Goal: Contribute content

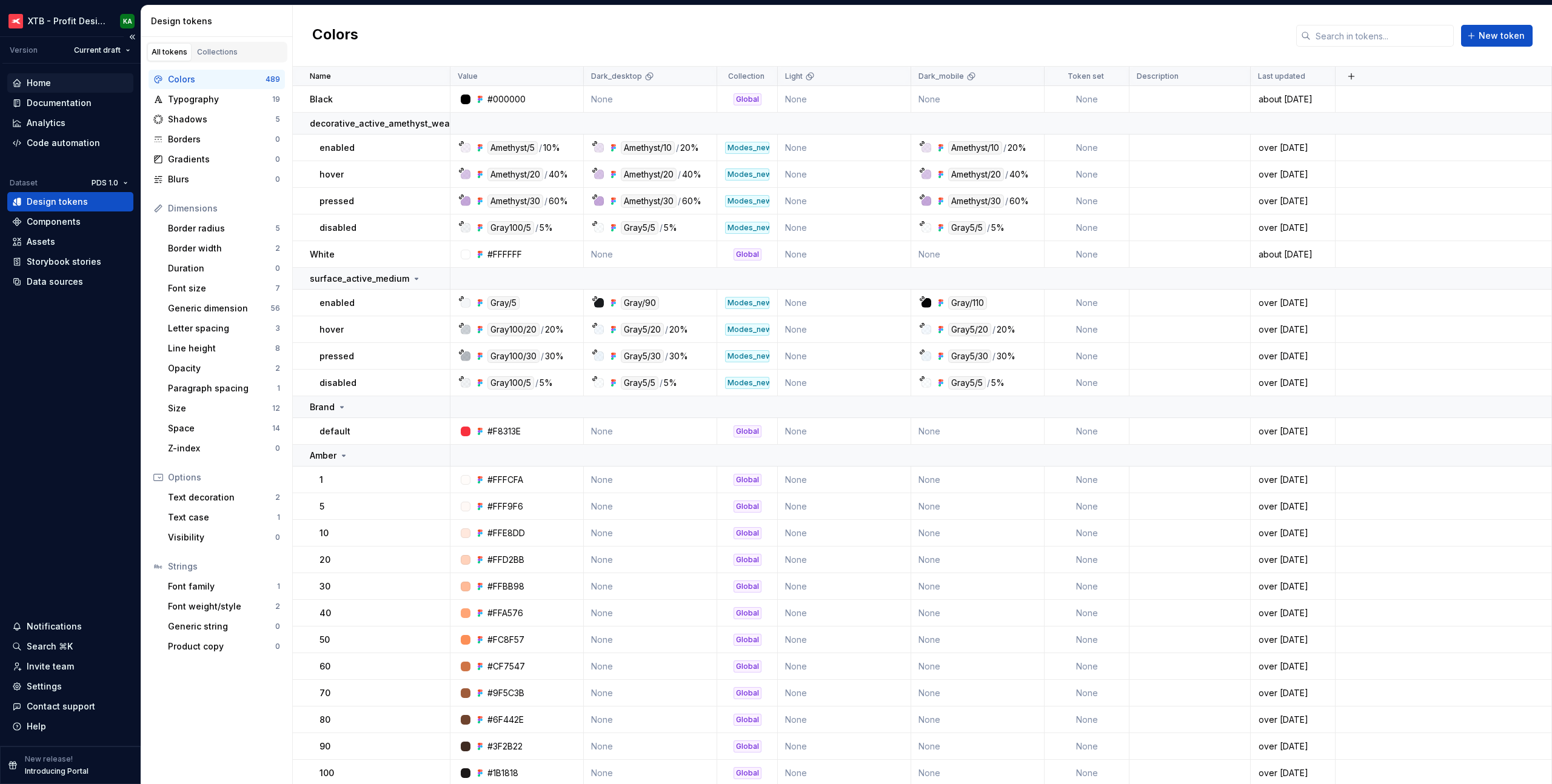
click at [37, 83] on div "Home" at bounding box center [39, 83] width 24 height 12
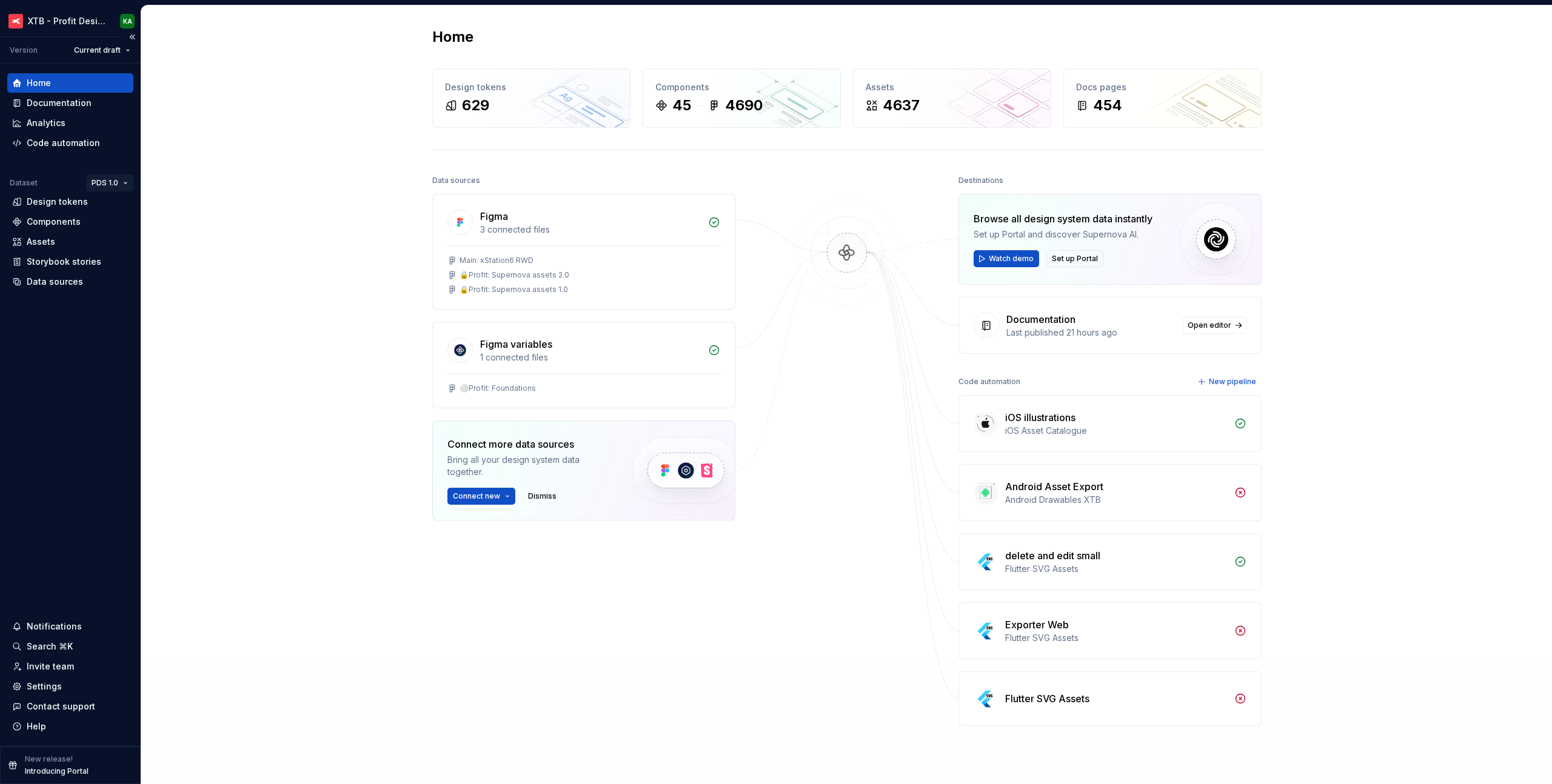
click at [111, 185] on html "XTB - Profit Design System KA Version Current draft Home Documentation Analytic…" at bounding box center [776, 392] width 1552 height 784
click at [124, 223] on div "PDS 2.0" at bounding box center [149, 226] width 79 height 12
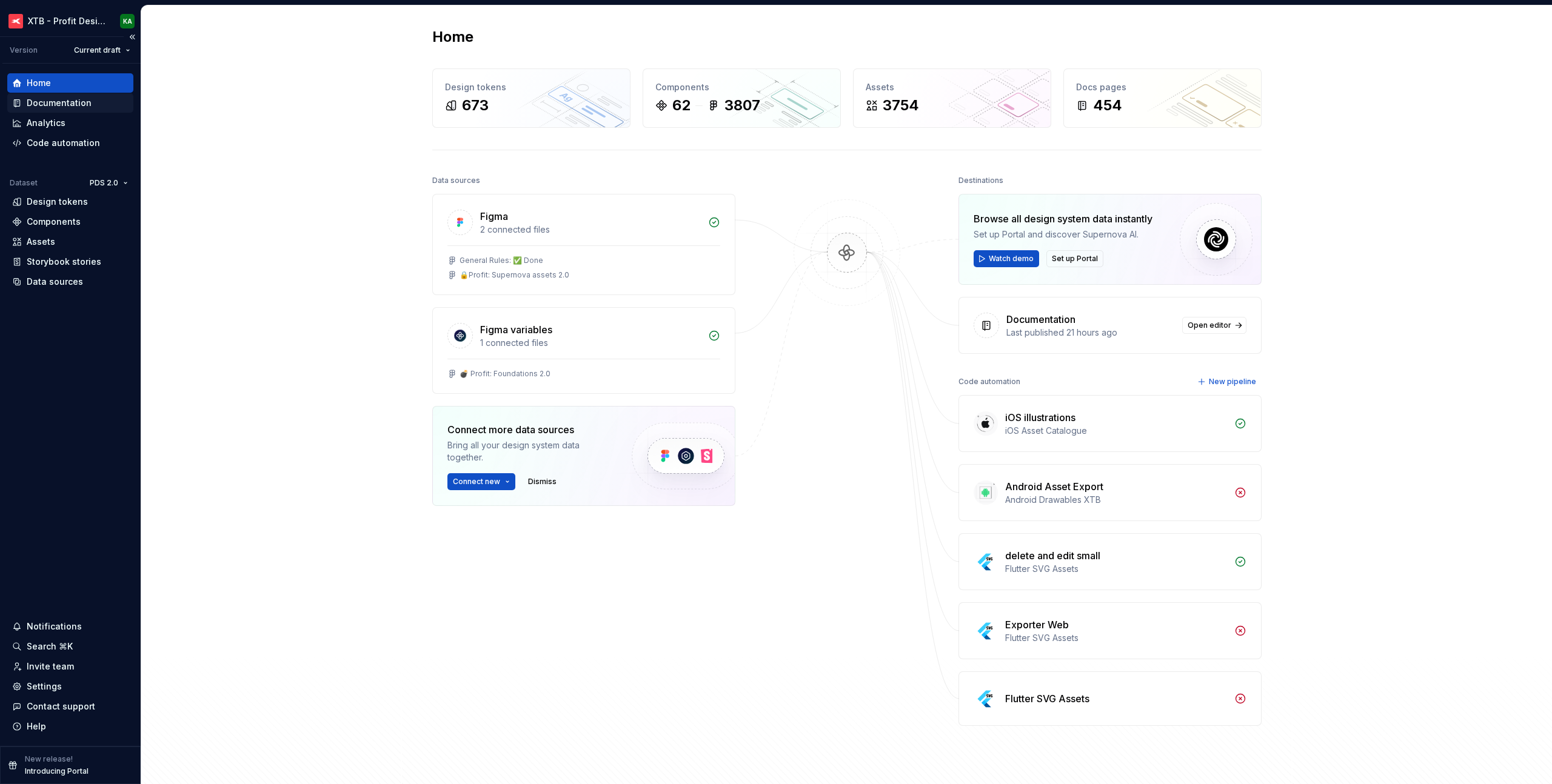
click at [59, 101] on div "Documentation" at bounding box center [59, 103] width 65 height 12
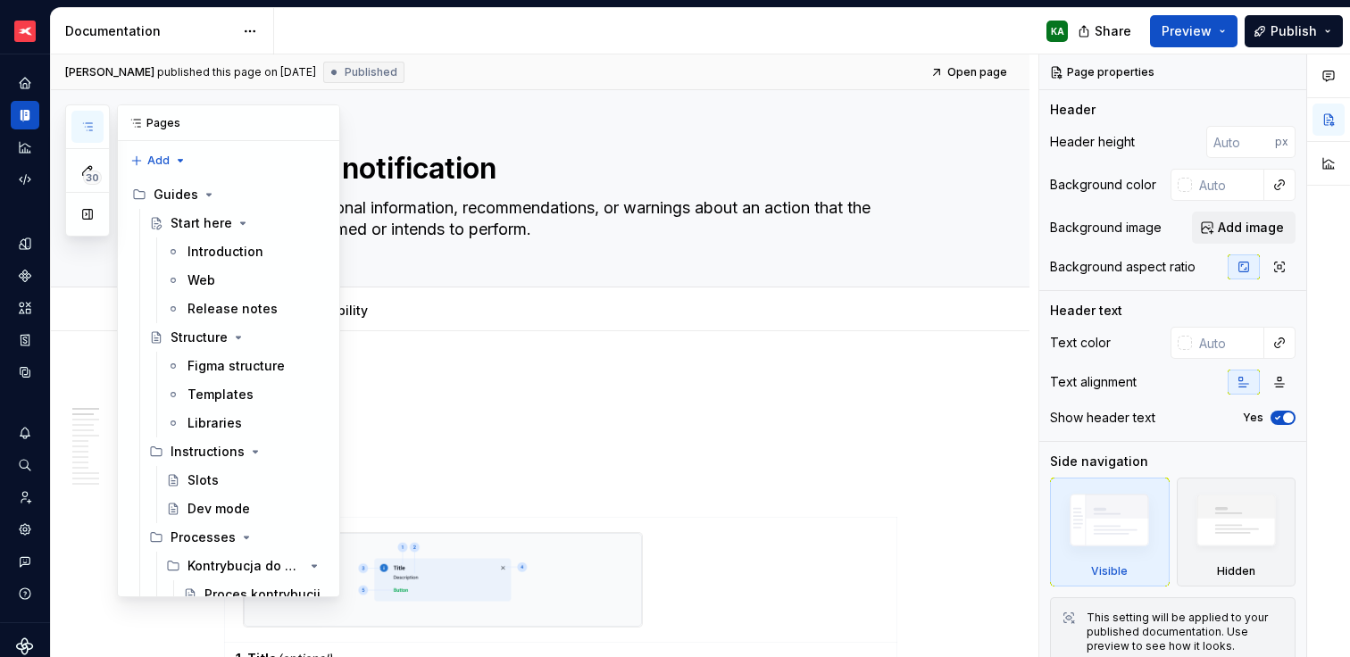
click at [96, 118] on button "button" at bounding box center [87, 127] width 32 height 32
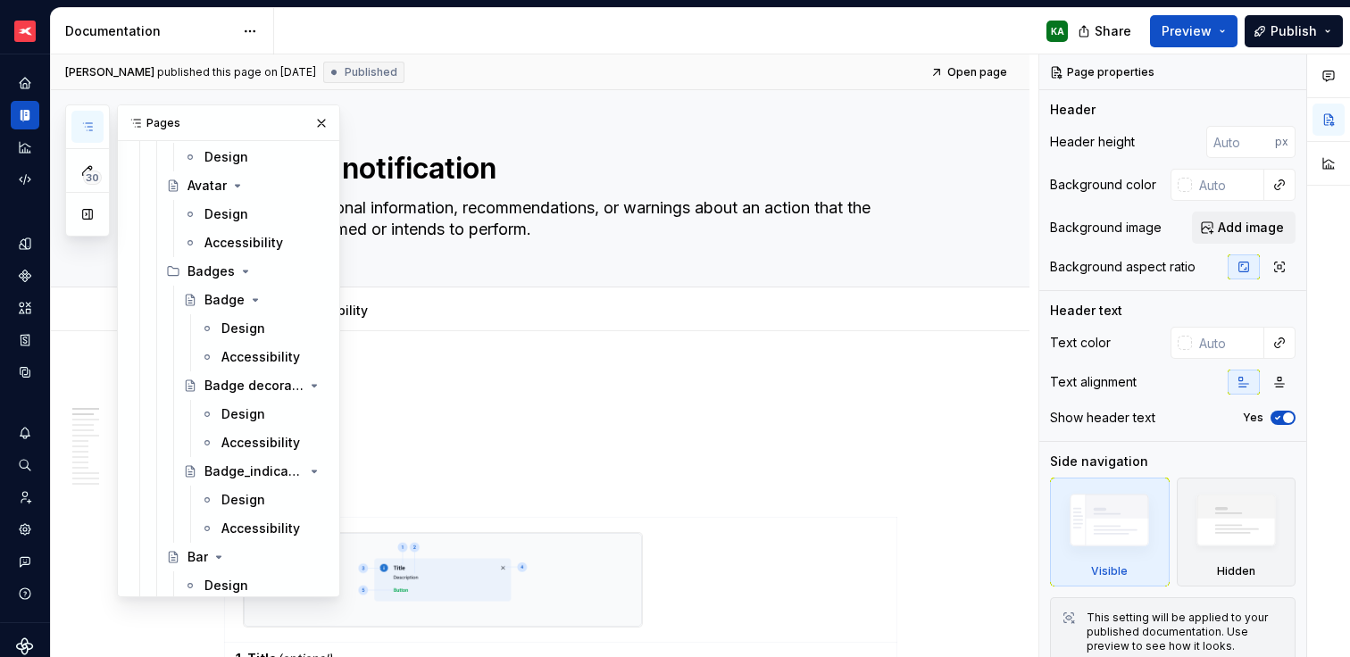
scroll to position [3431, 0]
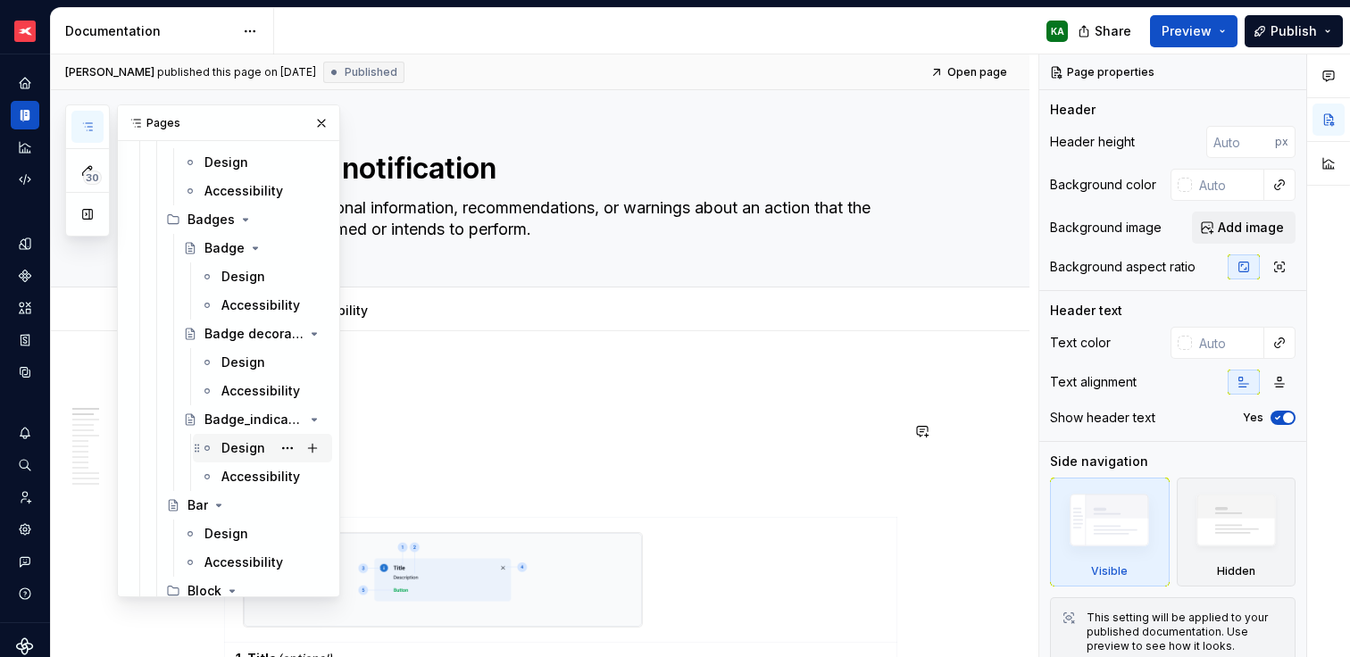
click at [236, 449] on div "Design" at bounding box center [243, 448] width 44 height 18
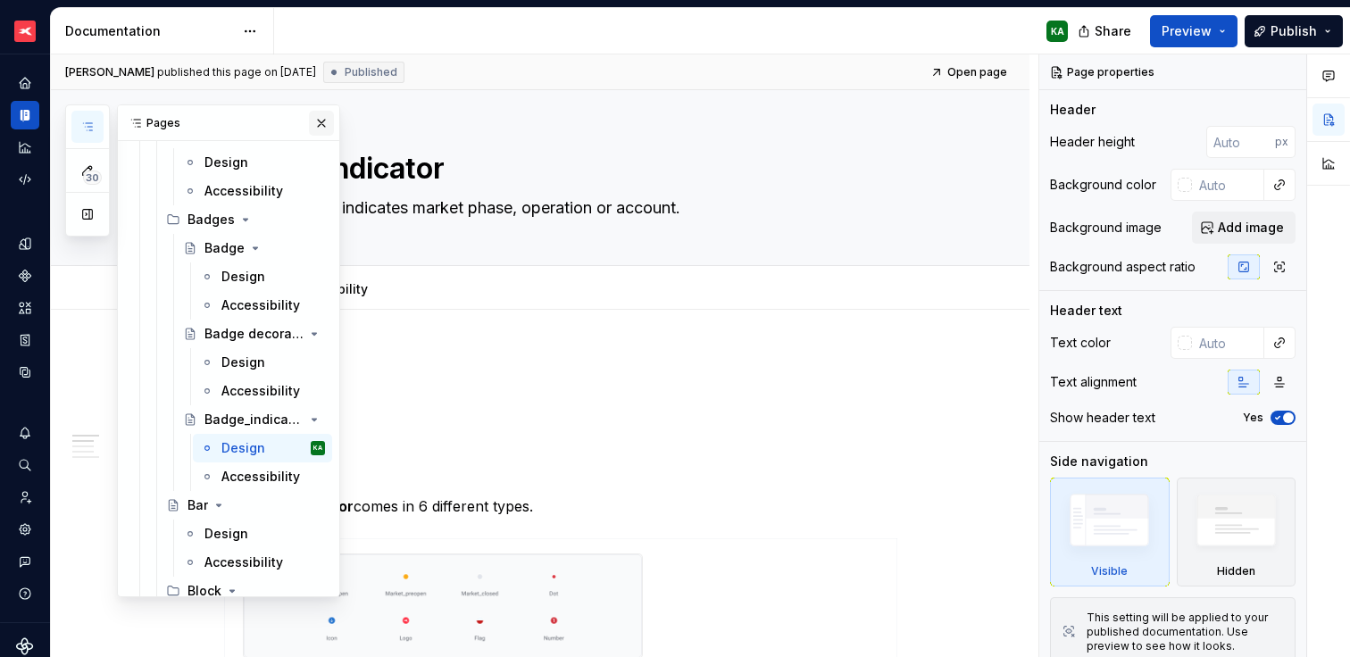
click at [314, 122] on button "button" at bounding box center [321, 123] width 25 height 25
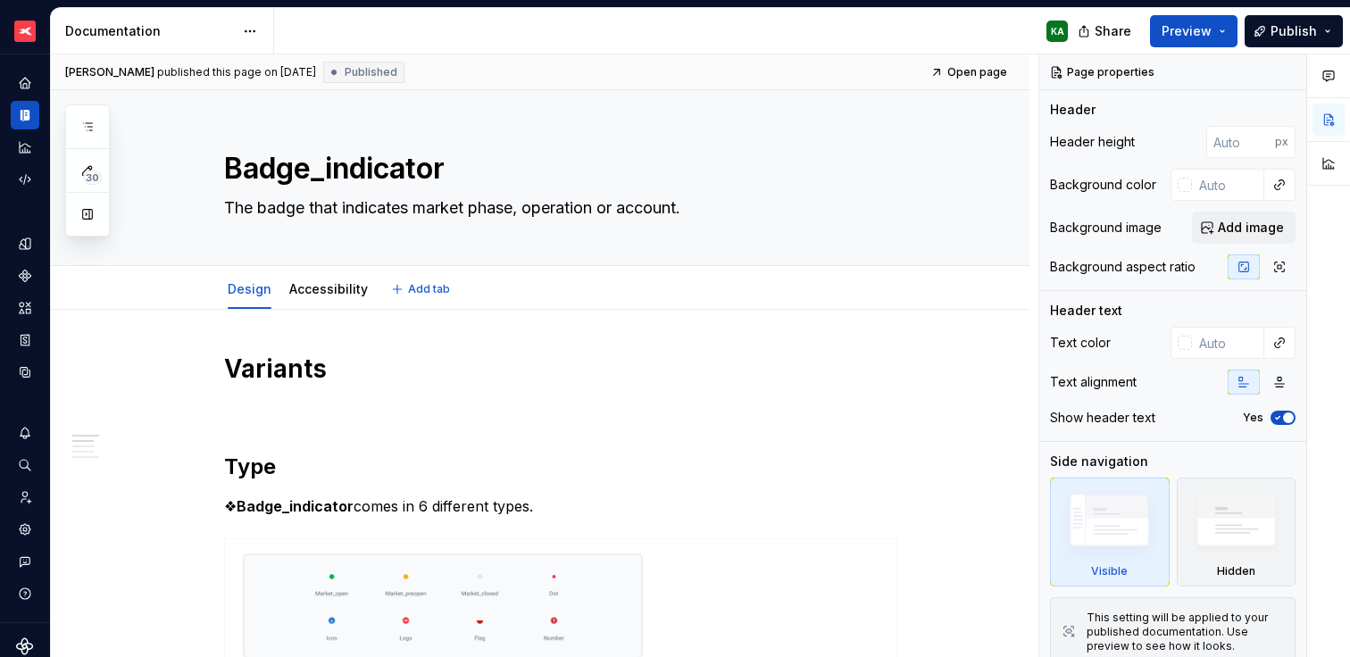
type textarea "*"
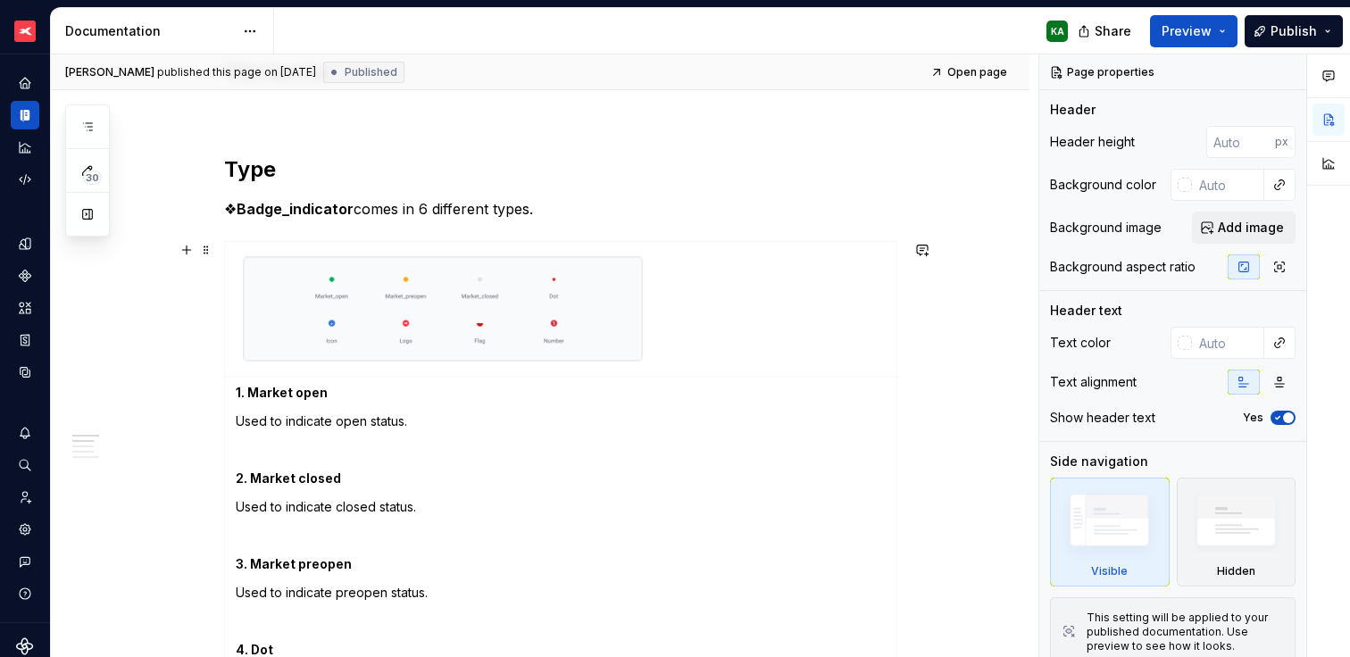
scroll to position [341, 0]
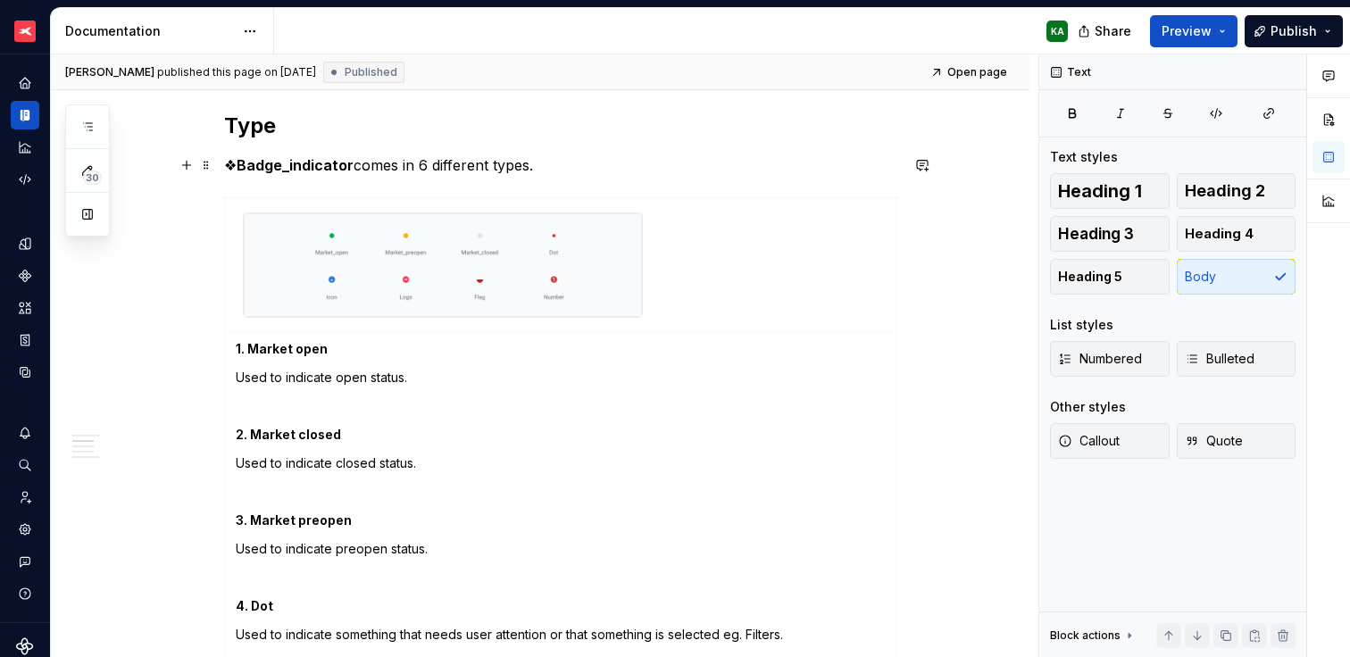
click at [423, 165] on p "❖ Badge_indicator comes in 6 different types." at bounding box center [561, 164] width 675 height 21
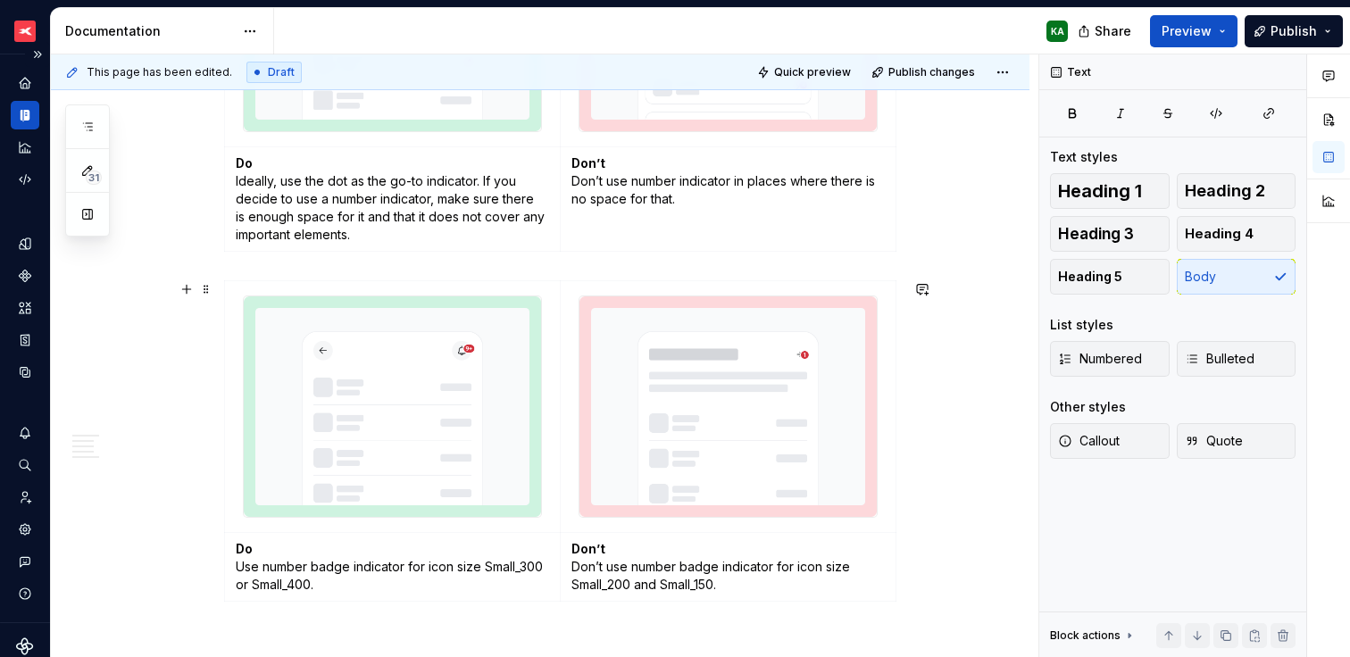
scroll to position [2720, 0]
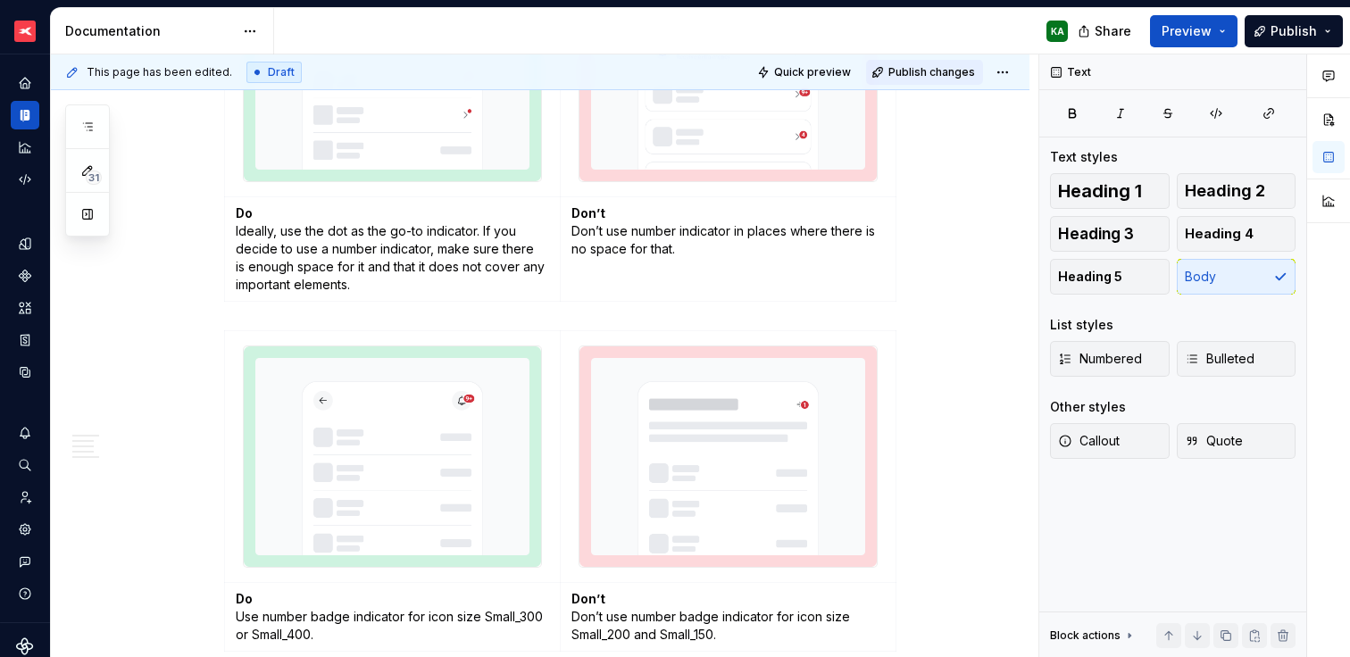
click at [932, 72] on span "Publish changes" at bounding box center [931, 72] width 87 height 14
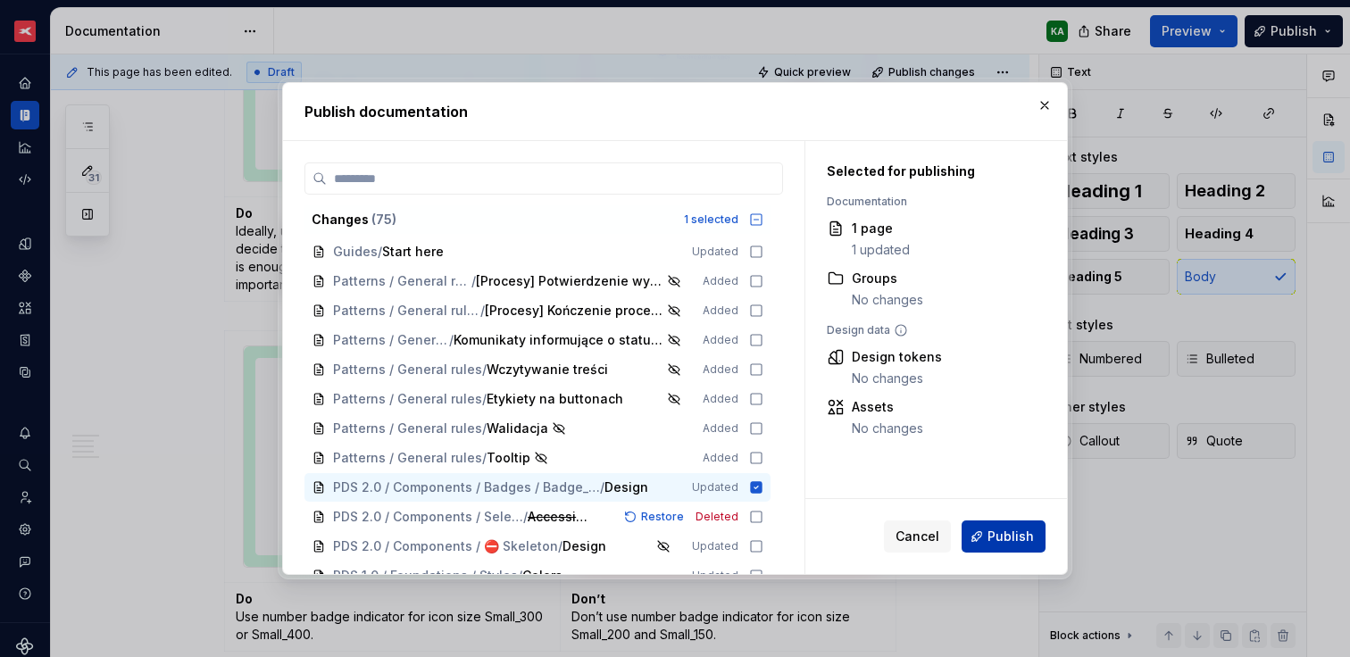
click at [1012, 544] on span "Publish" at bounding box center [1010, 537] width 46 height 18
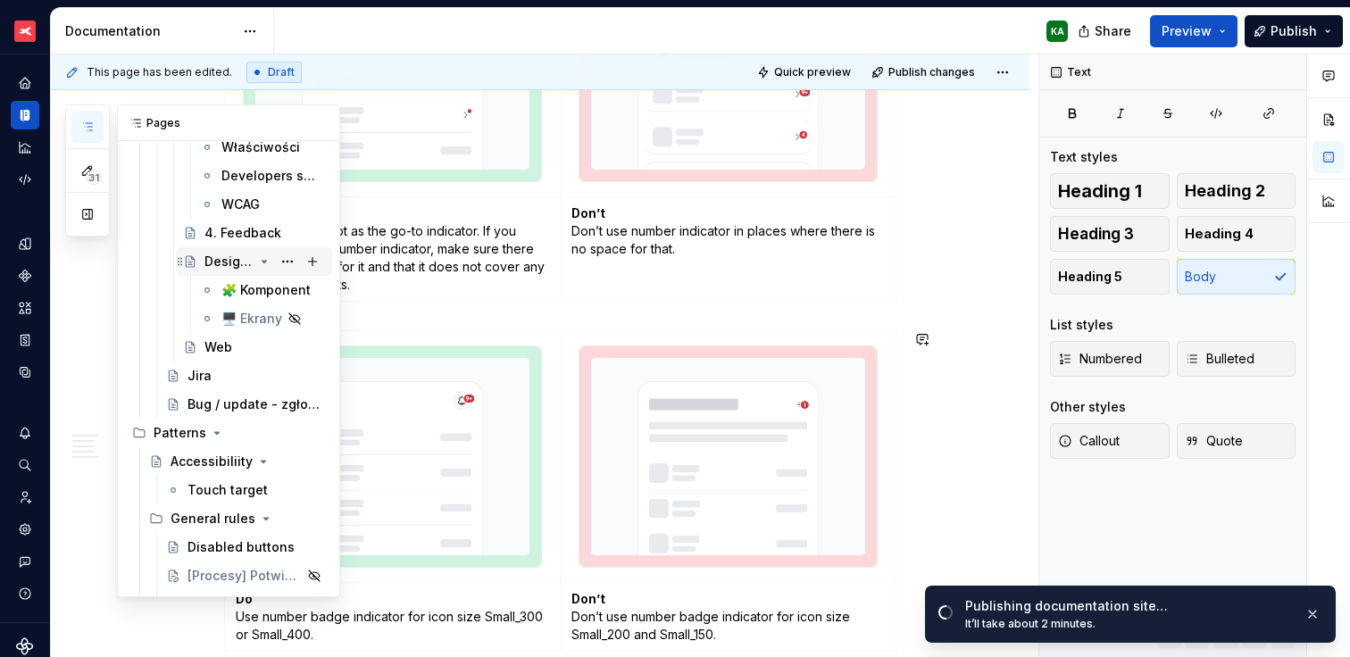
scroll to position [674, 0]
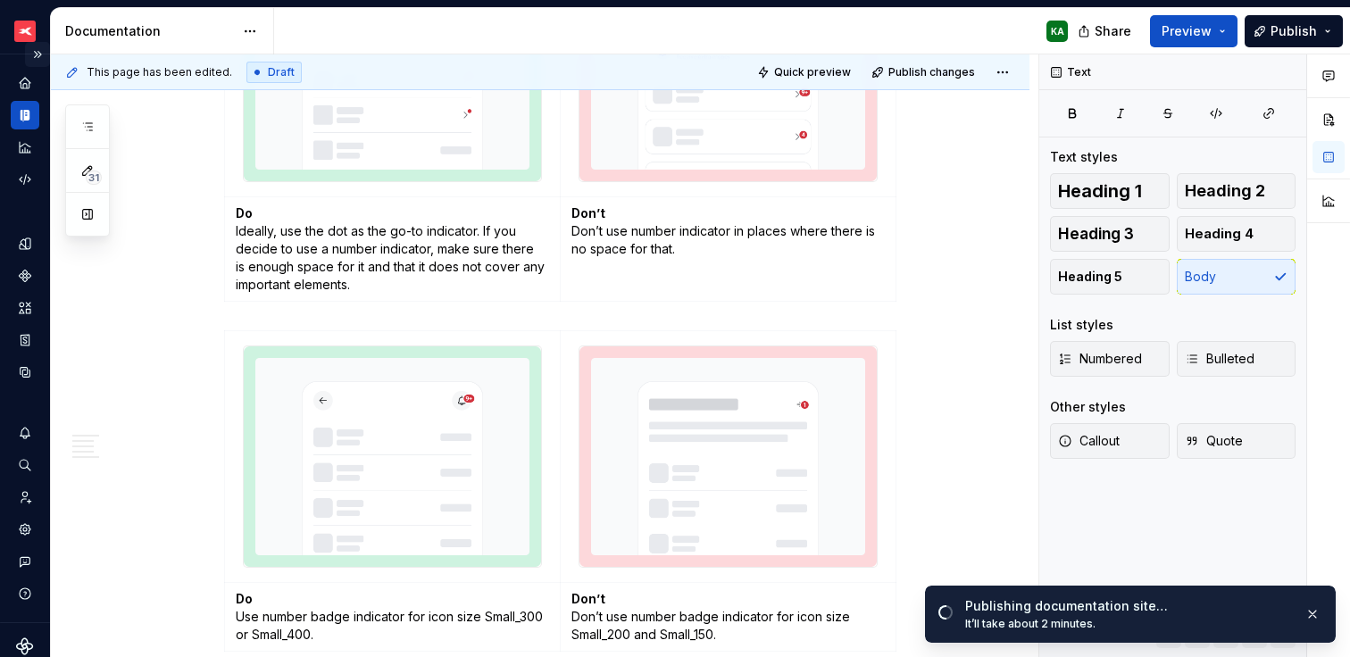
click at [32, 57] on button "Expand sidebar" at bounding box center [37, 54] width 25 height 25
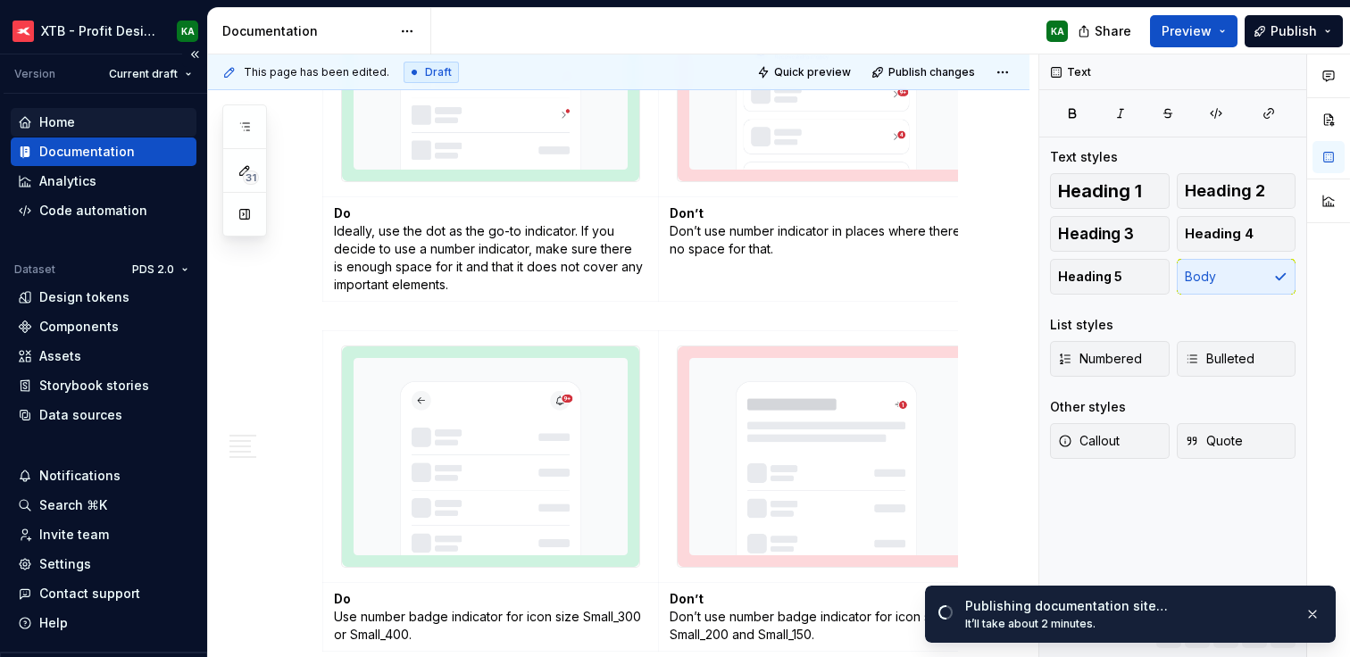
scroll to position [2774, 0]
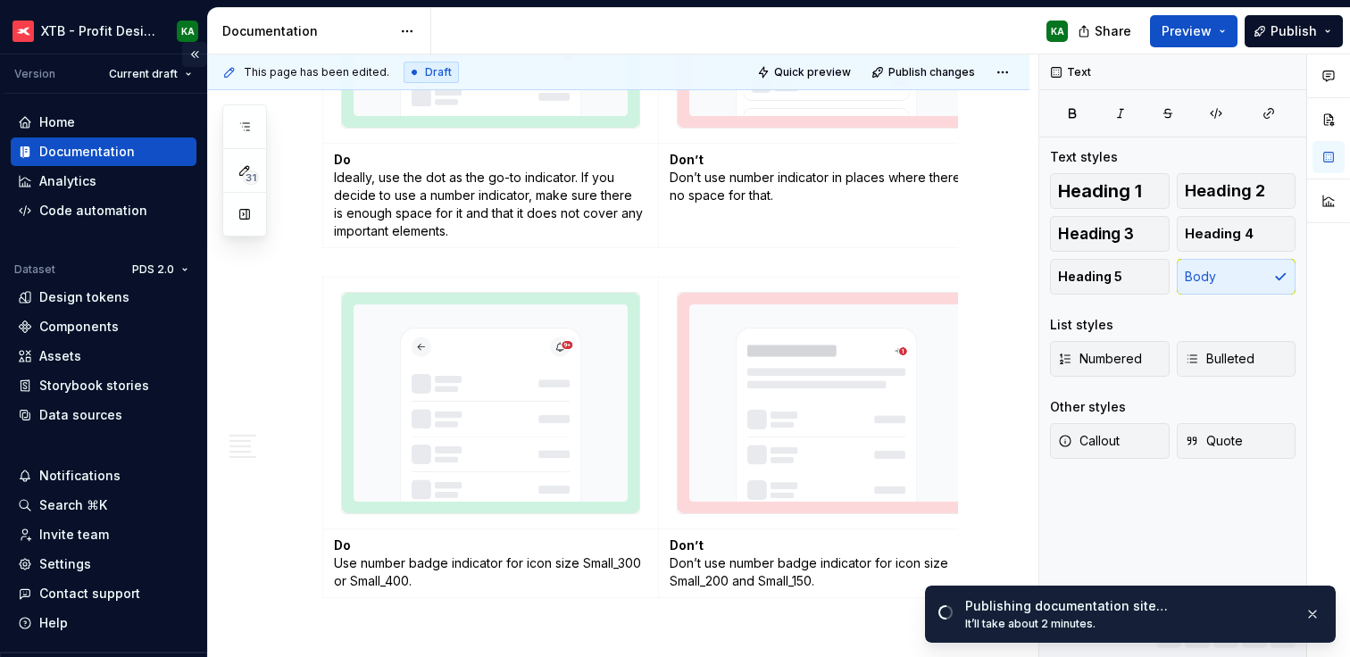
click at [185, 55] on button "Collapse sidebar" at bounding box center [194, 54] width 25 height 25
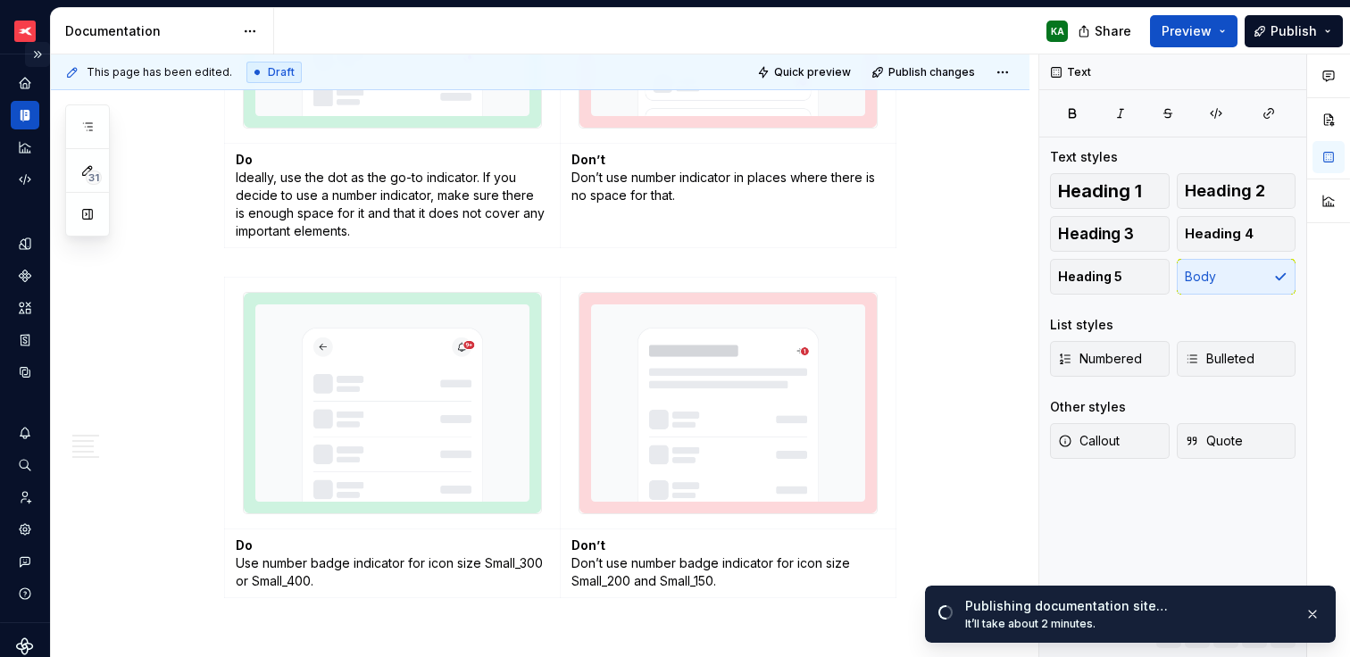
scroll to position [2720, 0]
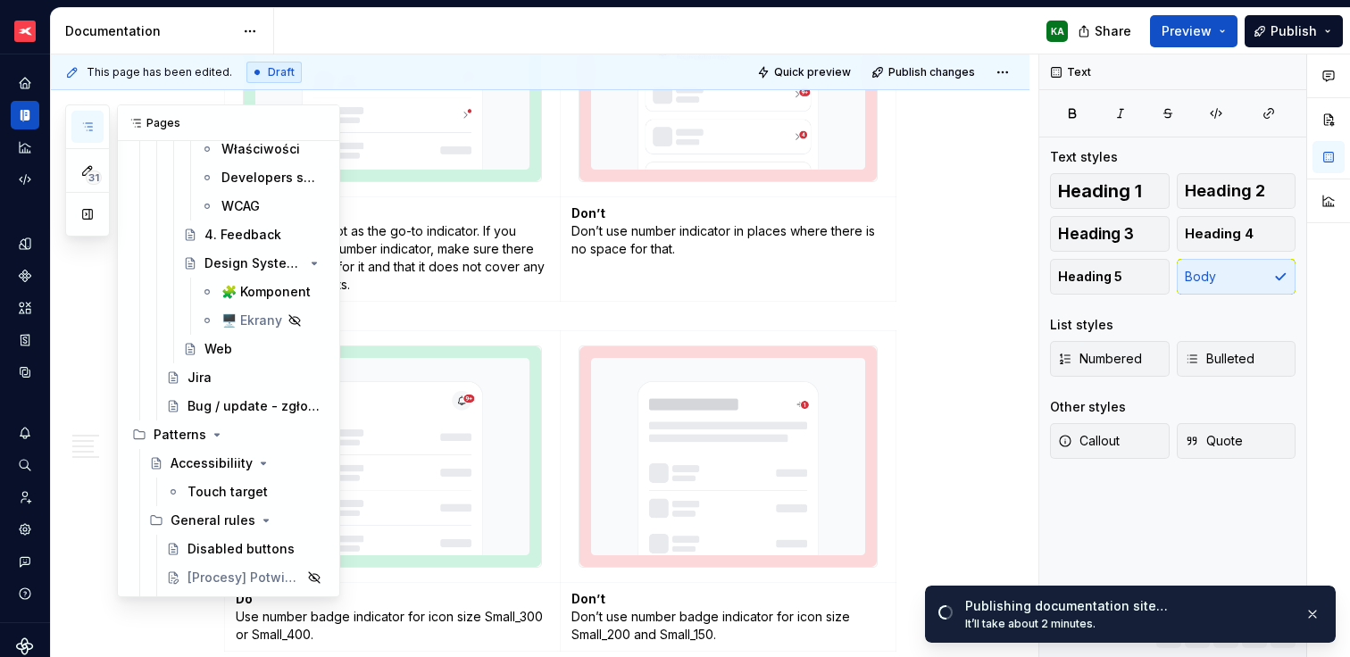
click at [94, 123] on icon "button" at bounding box center [87, 127] width 14 height 14
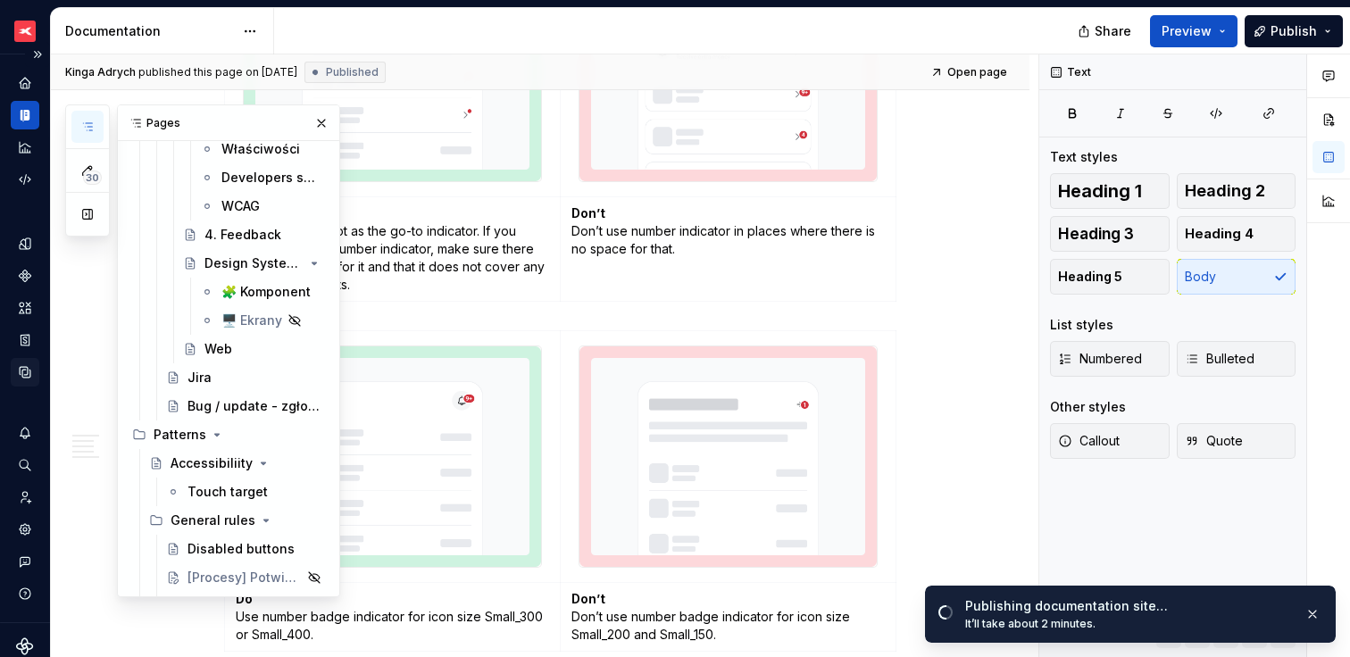
type textarea "*"
